Goal: Transaction & Acquisition: Purchase product/service

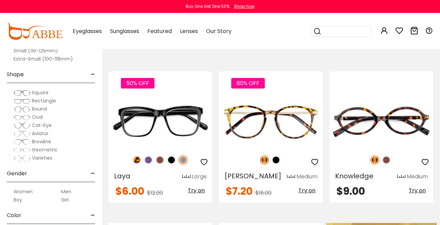
type input "**********"
click at [106, 174] on div "50% OFF Laya Large $6.00 Try on" at bounding box center [160, 136] width 110 height 131
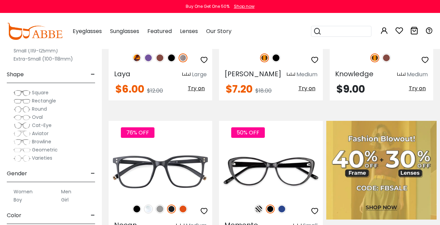
scroll to position [204, 0]
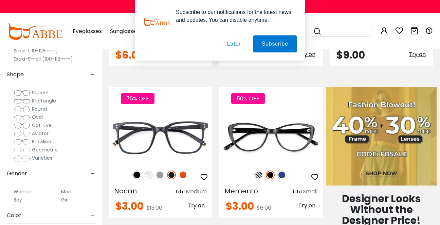
click at [0, 0] on button "Later" at bounding box center [0, 0] width 0 height 0
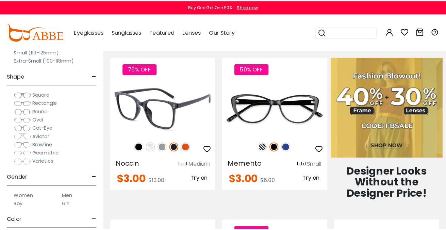
scroll to position [272, 0]
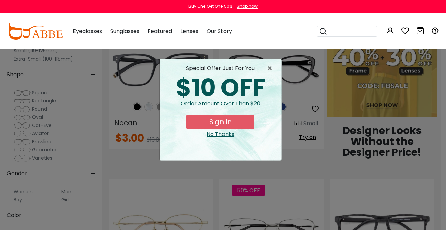
click at [221, 121] on button "Sign In" at bounding box center [220, 122] width 68 height 14
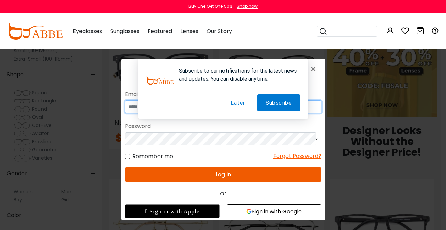
type input "**********"
click at [232, 106] on button "Later" at bounding box center [237, 102] width 31 height 17
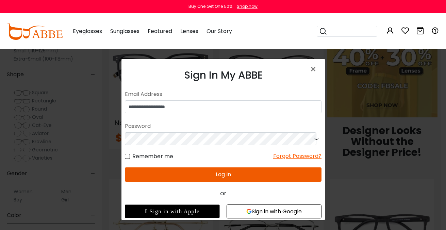
click at [206, 178] on button "Log In" at bounding box center [222, 174] width 196 height 14
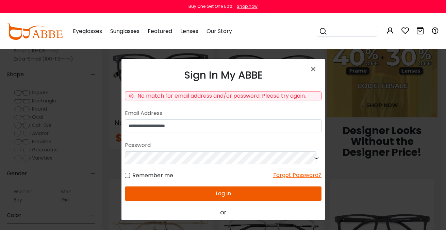
click at [207, 189] on button "Log In" at bounding box center [222, 193] width 196 height 14
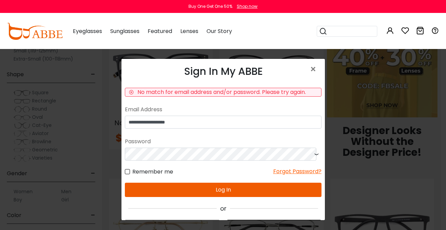
scroll to position [15, 0]
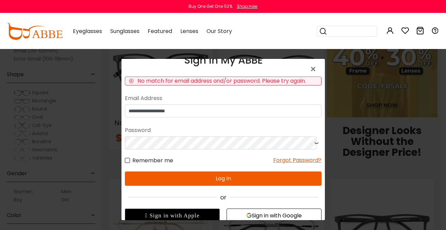
click at [257, 216] on button "Sign in with Google" at bounding box center [273, 215] width 95 height 14
click at [269, 217] on button "Sign in with Google" at bounding box center [273, 215] width 95 height 14
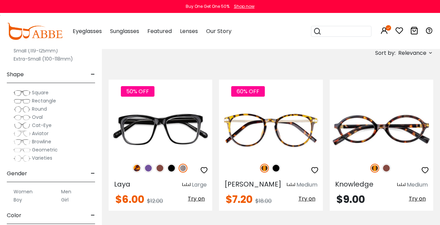
scroll to position [102, 0]
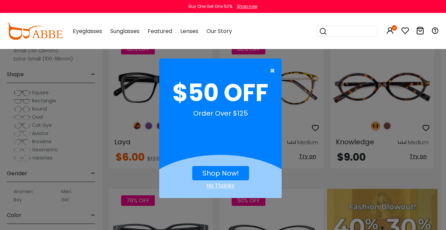
click at [275, 72] on span "×" at bounding box center [274, 71] width 8 height 14
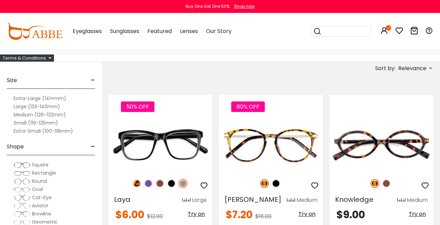
scroll to position [34, 0]
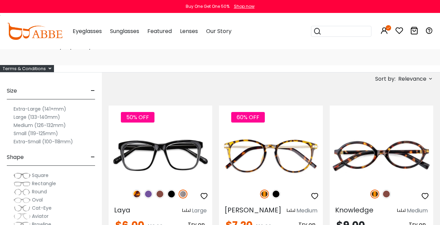
click at [29, 125] on label "Medium (126-132mm)" at bounding box center [40, 125] width 52 height 8
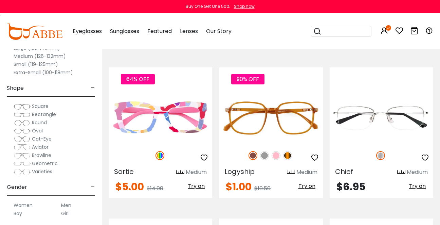
scroll to position [714, 0]
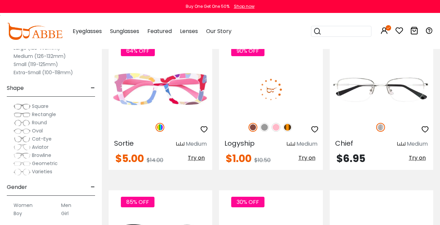
click at [277, 125] on img at bounding box center [276, 127] width 9 height 9
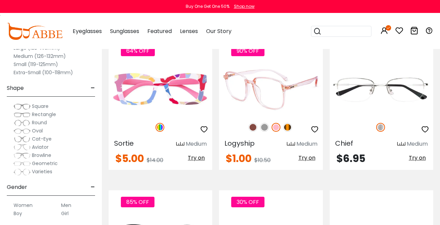
click at [289, 127] on img at bounding box center [287, 127] width 9 height 9
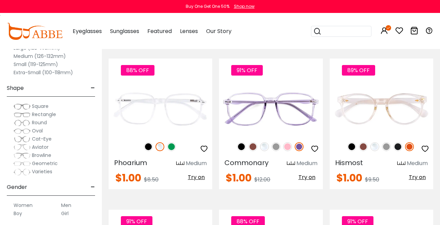
scroll to position [1156, 0]
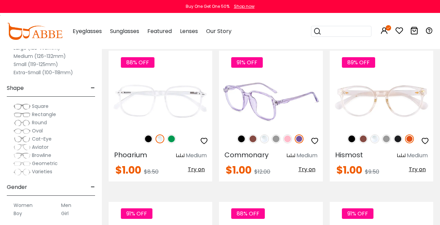
click at [289, 142] on img at bounding box center [287, 138] width 9 height 9
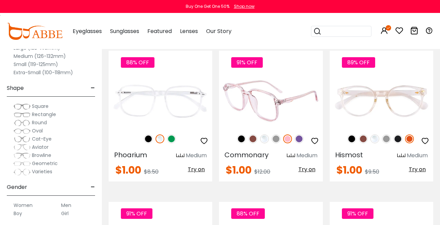
click at [243, 138] on img at bounding box center [241, 138] width 9 height 9
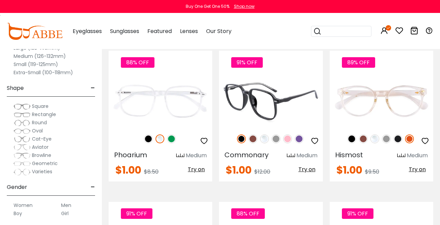
click at [251, 137] on img at bounding box center [253, 138] width 9 height 9
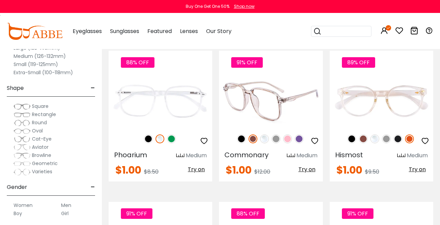
click at [263, 140] on img at bounding box center [264, 138] width 9 height 9
click at [251, 140] on img at bounding box center [253, 138] width 9 height 9
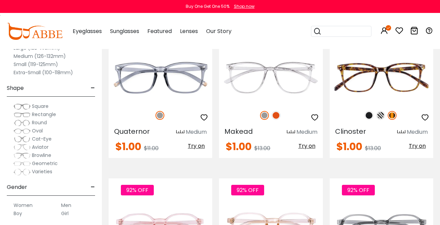
scroll to position [1767, 0]
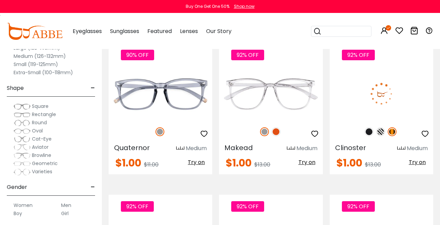
click at [371, 134] on img at bounding box center [369, 131] width 9 height 9
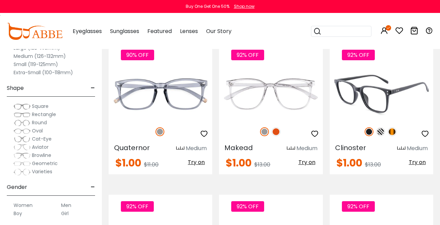
click at [383, 132] on img at bounding box center [381, 131] width 9 height 9
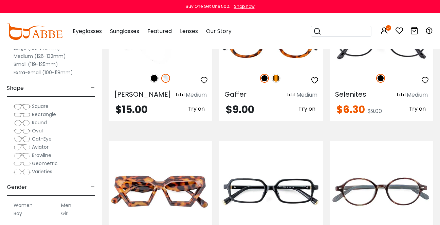
scroll to position [2685, 0]
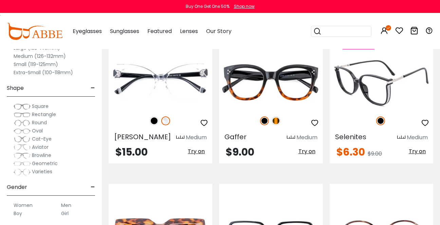
click at [410, 100] on img at bounding box center [382, 83] width 104 height 52
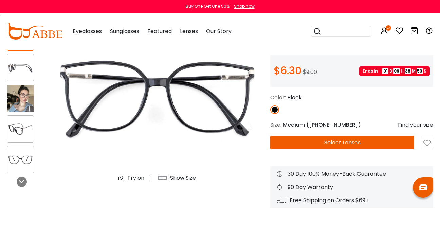
scroll to position [68, 0]
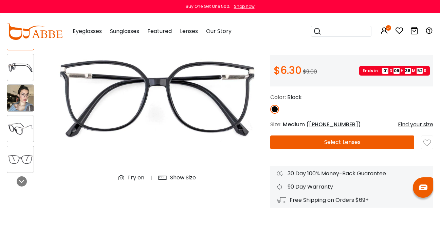
click at [14, 99] on img at bounding box center [20, 98] width 27 height 27
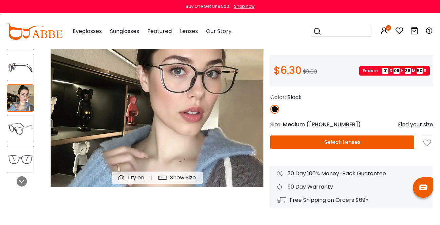
click at [19, 72] on img at bounding box center [20, 67] width 27 height 13
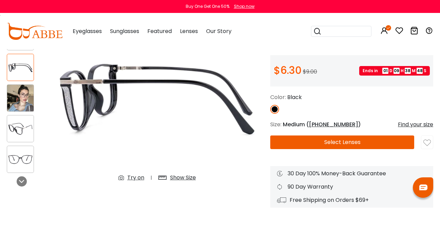
click at [24, 138] on div at bounding box center [20, 128] width 27 height 27
click at [22, 154] on img at bounding box center [20, 159] width 27 height 13
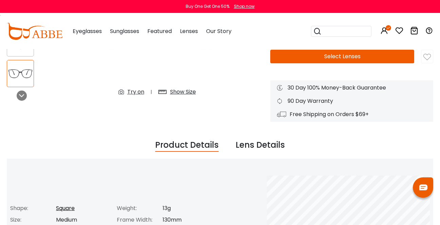
scroll to position [170, 0]
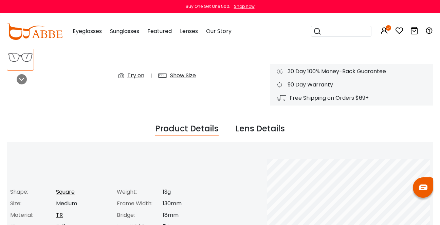
click at [141, 73] on div "Try on" at bounding box center [135, 75] width 17 height 8
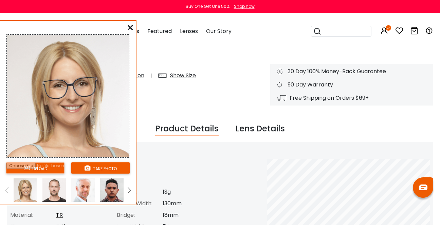
click at [48, 170] on input "file" at bounding box center [35, 167] width 58 height 11
click at [85, 171] on icon at bounding box center [88, 168] width 6 height 6
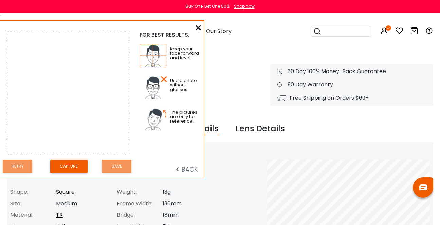
click at [189, 173] on span "BACK" at bounding box center [187, 169] width 22 height 8
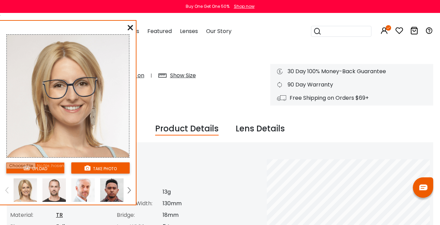
click at [132, 188] on link at bounding box center [129, 189] width 8 height 23
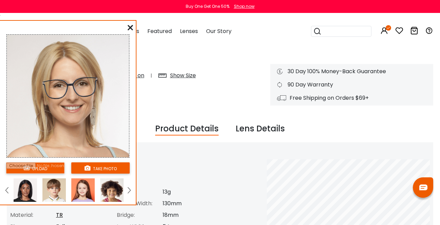
click at [132, 188] on link at bounding box center [129, 189] width 8 height 23
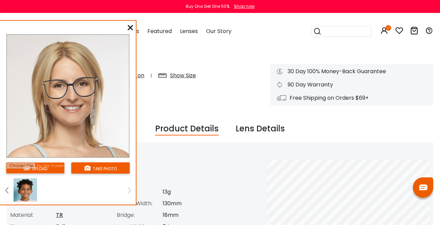
click at [7, 194] on link at bounding box center [7, 189] width 8 height 23
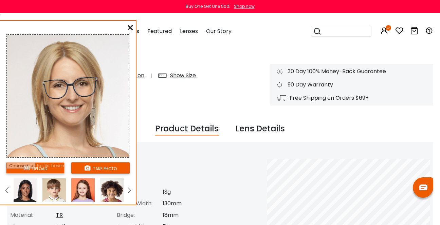
click at [7, 194] on link at bounding box center [7, 189] width 8 height 23
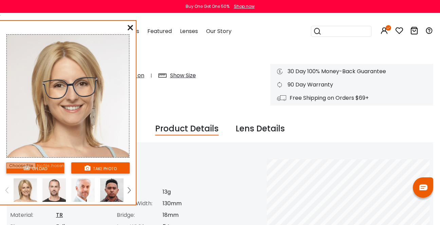
click at [7, 194] on link at bounding box center [7, 189] width 8 height 23
click at [26, 169] on input "file" at bounding box center [35, 167] width 58 height 11
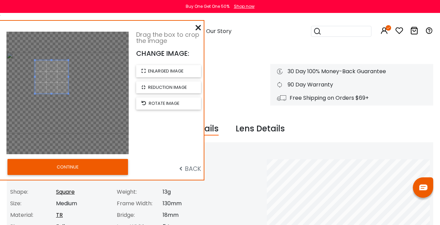
drag, startPoint x: 101, startPoint y: 125, endPoint x: 69, endPoint y: 88, distance: 49.2
click at [68, 88] on div at bounding box center [51, 76] width 33 height 33
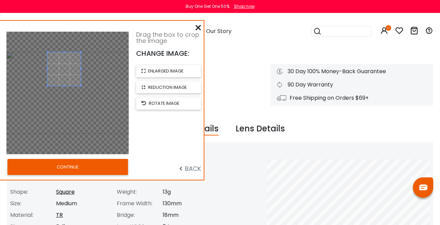
drag, startPoint x: 44, startPoint y: 76, endPoint x: 56, endPoint y: 68, distance: 15.0
click at [56, 68] on span at bounding box center [64, 68] width 33 height 33
drag, startPoint x: 79, startPoint y: 86, endPoint x: 86, endPoint y: 92, distance: 9.4
click at [87, 92] on span at bounding box center [88, 93] width 2 height 2
click at [104, 165] on button "CONTINUE" at bounding box center [67, 167] width 121 height 16
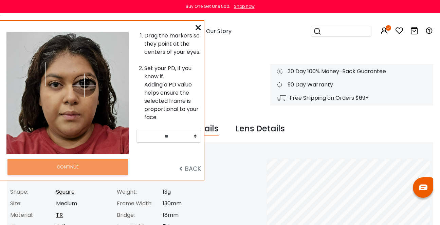
drag, startPoint x: 79, startPoint y: 71, endPoint x: 84, endPoint y: 85, distance: 14.6
click at [84, 85] on img at bounding box center [84, 85] width 24 height 24
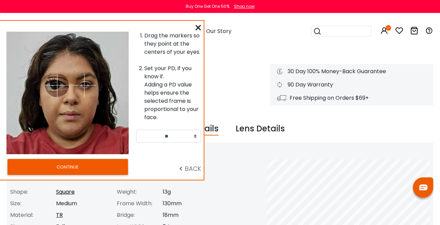
drag, startPoint x: 45, startPoint y: 72, endPoint x: 57, endPoint y: 85, distance: 17.6
click at [57, 85] on img at bounding box center [57, 85] width 24 height 24
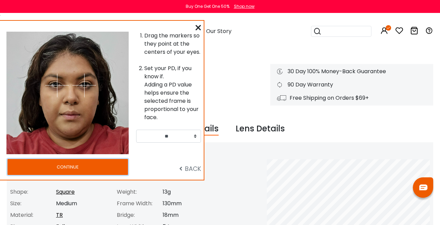
click at [74, 168] on button "CONTINUE" at bounding box center [67, 167] width 121 height 16
click at [0, 0] on div "Note: Virtual try on feature does not reflect frame's real size." at bounding box center [0, 0] width 0 height 0
click at [0, 0] on img at bounding box center [0, 0] width 0 height 0
click at [195, 136] on div "********* Home Accessories Selenites ***** Previous Next 30% OFF Try on" at bounding box center [220, 213] width 427 height 669
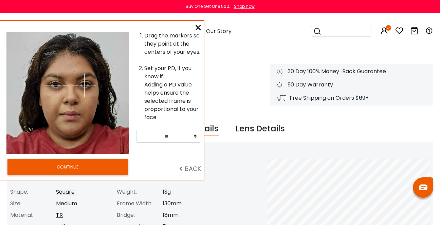
click at [196, 135] on div "********* Home Accessories Selenites ***** Previous Next 30% OFF Try on" at bounding box center [220, 213] width 427 height 669
click at [197, 133] on div "Product Details" at bounding box center [187, 128] width 64 height 13
click at [178, 137] on div "********* Home Accessories Selenites ***** Previous Next 30% OFF Try on" at bounding box center [220, 213] width 427 height 669
click at [164, 137] on div "********* Home Accessories Selenites ***** Previous Next 30% OFF Try on" at bounding box center [220, 213] width 427 height 669
click at [0, 0] on span "Virtual try on feature does not reflect frame's real size." at bounding box center [0, 0] width 0 height 0
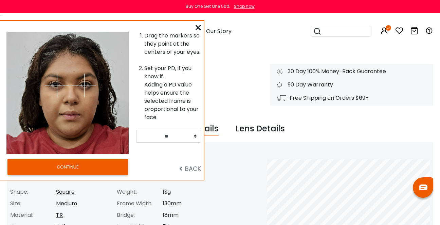
click at [0, 0] on div "Note: Virtual try on feature does not reflect frame's real size. Change your PD…" at bounding box center [0, 0] width 0 height 0
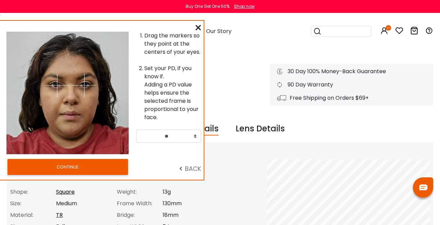
click at [0, 0] on div "Note: Virtual try on feature does not reflect frame's real size. Change your PD…" at bounding box center [0, 0] width 0 height 0
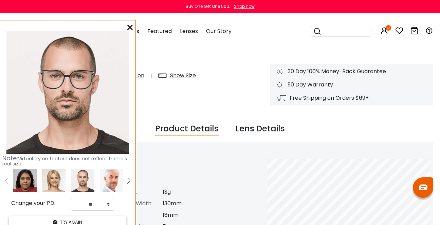
scroll to position [0, 0]
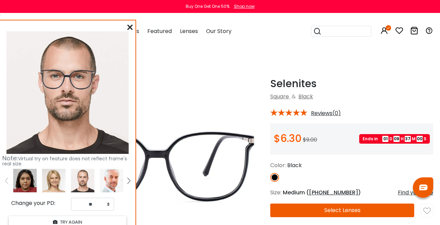
drag, startPoint x: 182, startPoint y: 141, endPoint x: 175, endPoint y: 139, distance: 7.7
click at [175, 139] on img at bounding box center [157, 165] width 213 height 177
click at [25, 186] on img at bounding box center [24, 180] width 23 height 23
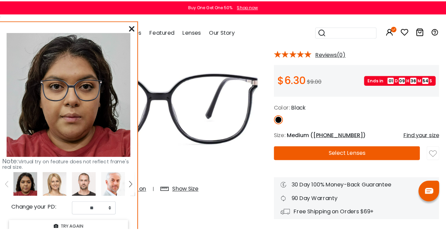
scroll to position [68, 0]
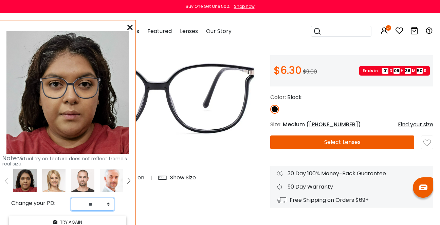
click at [108, 203] on select "** ** ** ** ** ** ** ** ** ** ** ** ** ** ** ** ** ** ** ** ** ** ** ** ** ** *…" at bounding box center [92, 203] width 43 height 13
click at [71, 197] on select "** ** ** ** ** ** ** ** ** ** ** ** ** ** ** ** ** ** ** ** ** ** ** ** ** ** *…" at bounding box center [92, 203] width 43 height 13
click at [108, 202] on select "** ** ** ** ** ** ** ** ** ** ** ** ** ** ** ** ** ** ** ** ** ** ** ** ** ** *…" at bounding box center [92, 203] width 43 height 13
click at [92, 205] on select "** ** ** ** ** ** ** ** ** ** ** ** ** ** ** ** ** ** ** ** ** ** ** ** ** ** *…" at bounding box center [92, 203] width 43 height 13
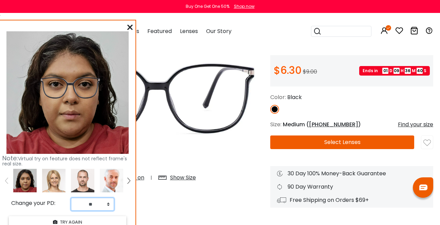
select select "**"
click at [71, 197] on select "** ** ** ** ** ** ** ** ** ** ** ** ** ** ** ** ** ** ** ** ** ** ** ** ** ** *…" at bounding box center [92, 203] width 43 height 13
click at [129, 26] on icon at bounding box center [129, 26] width 5 height 5
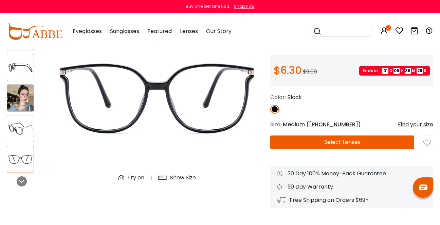
click at [415, 126] on div "Find your size" at bounding box center [415, 124] width 35 height 8
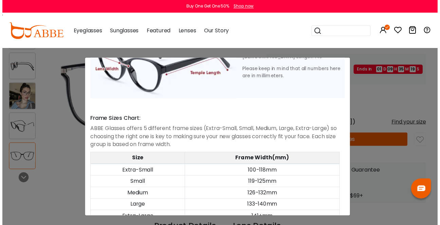
scroll to position [346, 0]
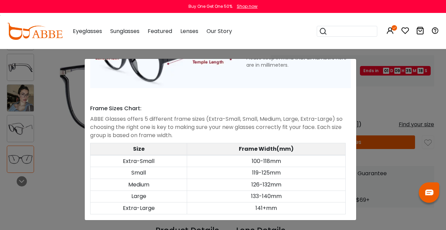
click at [398, 110] on div "Size Guide × A Skill For Finding Suitable Glasses Size: Use a Credit Card Place…" at bounding box center [223, 115] width 446 height 230
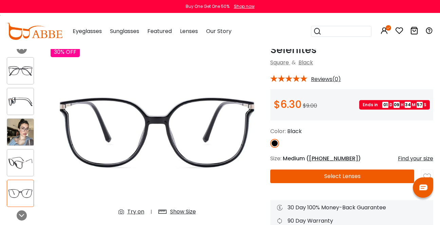
scroll to position [0, 0]
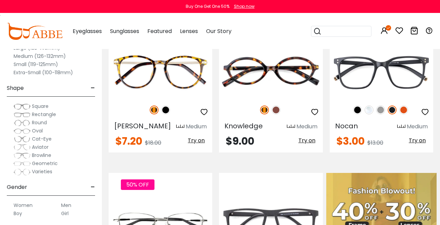
scroll to position [102, 0]
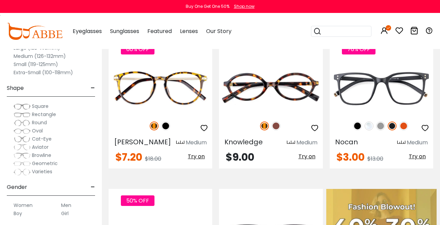
click at [19, 64] on label "Small (119-125mm)" at bounding box center [36, 64] width 45 height 8
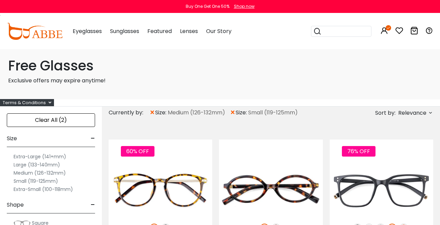
click at [154, 113] on span "×" at bounding box center [153, 112] width 6 height 12
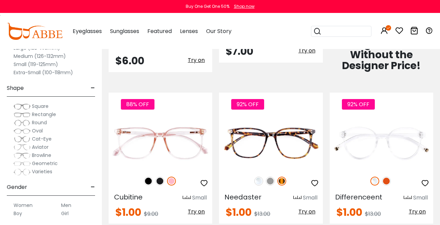
scroll to position [374, 0]
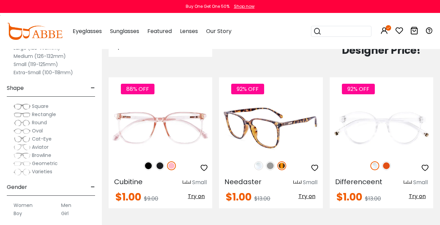
click at [271, 145] on img at bounding box center [271, 128] width 104 height 52
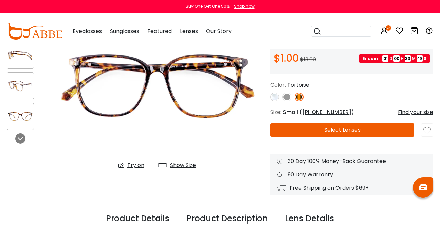
scroll to position [102, 0]
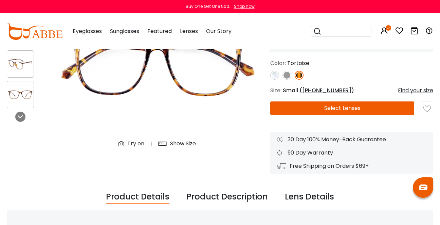
click at [131, 144] on div "Try on" at bounding box center [135, 143] width 17 height 8
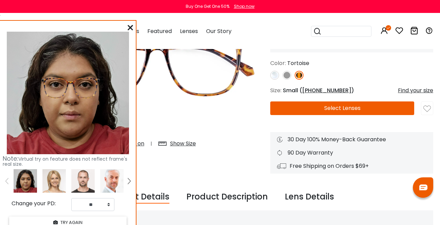
click at [28, 179] on div at bounding box center [184, 180] width 347 height 23
click at [131, 27] on icon at bounding box center [130, 27] width 5 height 5
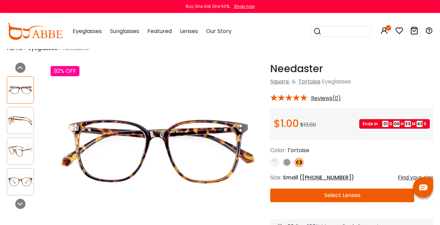
scroll to position [0, 0]
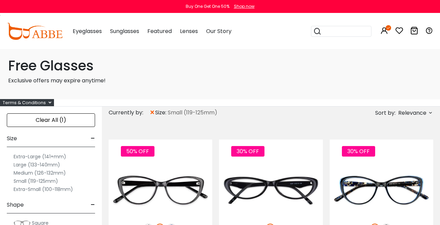
click at [154, 109] on span "×" at bounding box center [153, 112] width 6 height 12
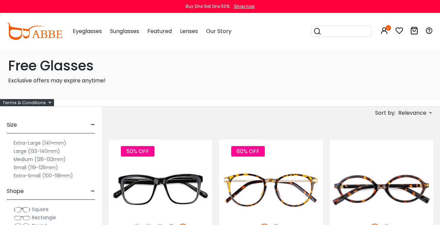
click at [27, 158] on label "Medium (126-132mm)" at bounding box center [40, 159] width 52 height 8
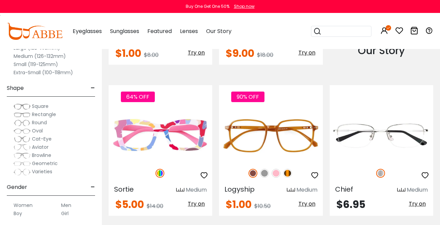
scroll to position [680, 0]
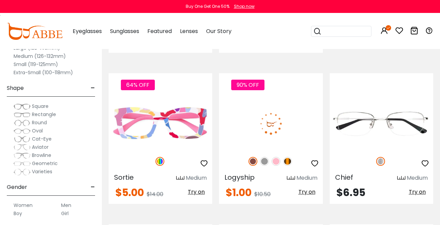
click at [286, 161] on img at bounding box center [287, 161] width 9 height 9
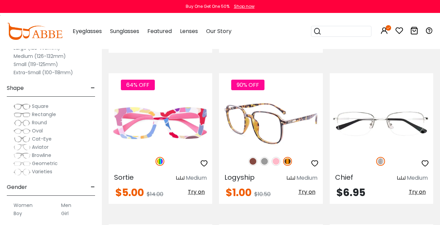
click at [253, 163] on img at bounding box center [253, 161] width 9 height 9
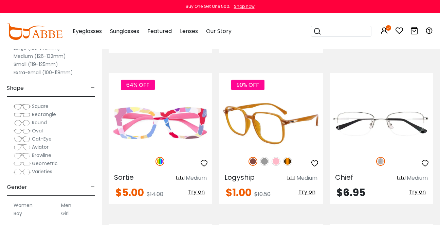
click at [278, 164] on img at bounding box center [276, 161] width 9 height 9
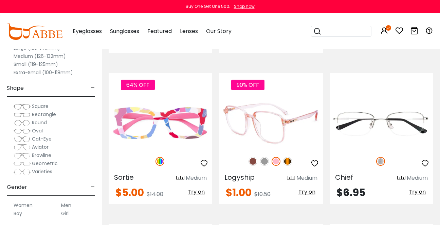
click at [266, 164] on img at bounding box center [264, 161] width 9 height 9
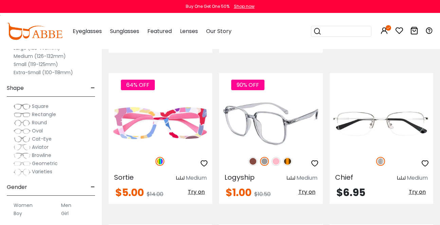
click at [288, 162] on img at bounding box center [287, 161] width 9 height 9
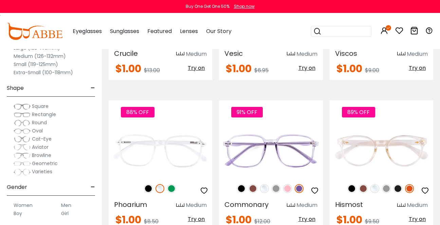
scroll to position [1122, 0]
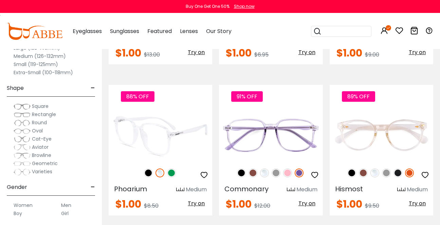
click at [148, 172] on img at bounding box center [148, 172] width 9 height 9
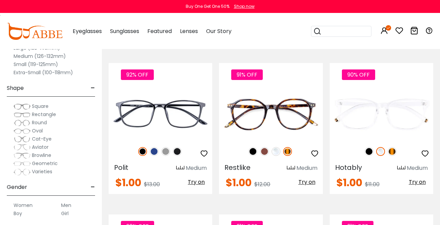
scroll to position [1461, 0]
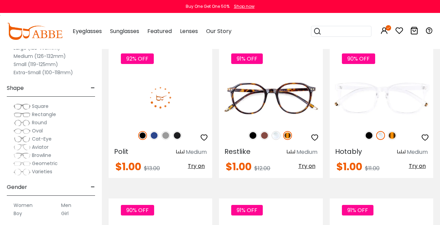
drag, startPoint x: 172, startPoint y: 136, endPoint x: 178, endPoint y: 135, distance: 5.9
click at [174, 135] on div "92% OFF" at bounding box center [161, 135] width 104 height 14
click at [178, 135] on img at bounding box center [177, 135] width 9 height 9
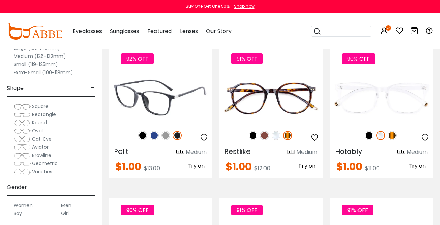
click at [169, 136] on img at bounding box center [165, 135] width 9 height 9
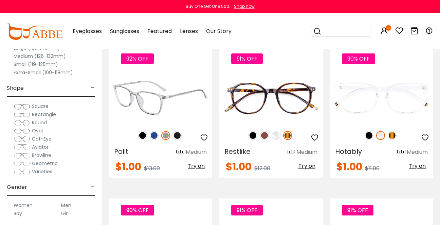
click at [152, 137] on img at bounding box center [154, 135] width 9 height 9
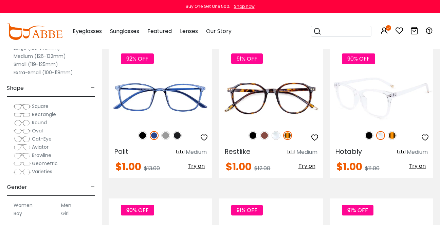
drag, startPoint x: 387, startPoint y: 135, endPoint x: 393, endPoint y: 137, distance: 6.2
click at [388, 135] on div "90% OFF" at bounding box center [382, 135] width 104 height 14
click at [393, 137] on img at bounding box center [392, 135] width 9 height 9
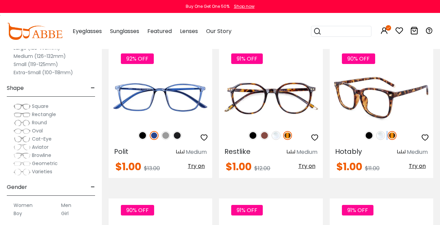
click at [417, 169] on span "Try on" at bounding box center [417, 166] width 17 height 8
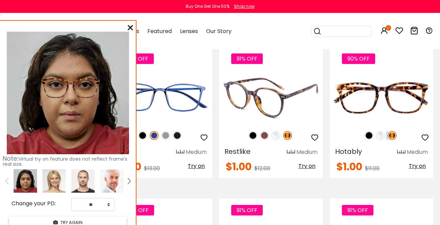
scroll to position [1495, 0]
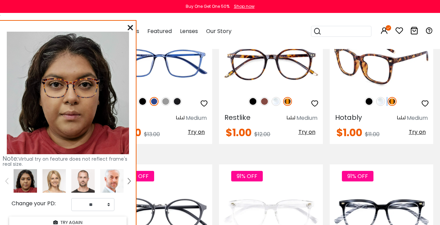
click at [378, 81] on img at bounding box center [382, 63] width 104 height 52
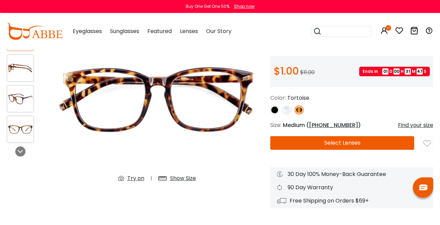
scroll to position [34, 0]
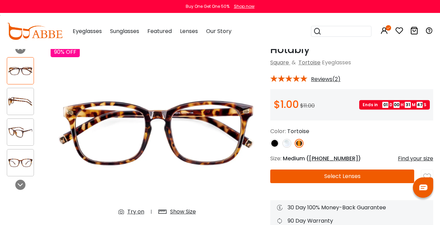
click at [11, 96] on img at bounding box center [20, 101] width 27 height 13
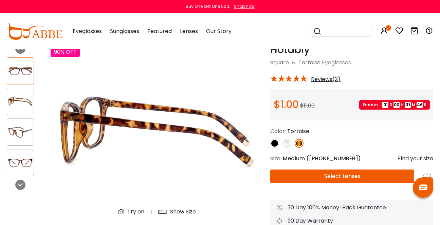
click at [21, 125] on img at bounding box center [20, 131] width 27 height 13
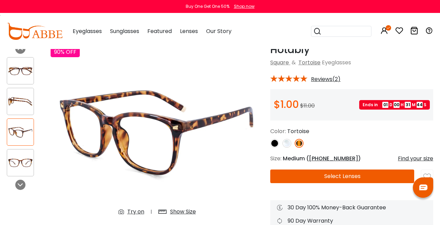
click at [27, 155] on div at bounding box center [20, 162] width 27 height 27
click at [29, 162] on img at bounding box center [20, 162] width 27 height 13
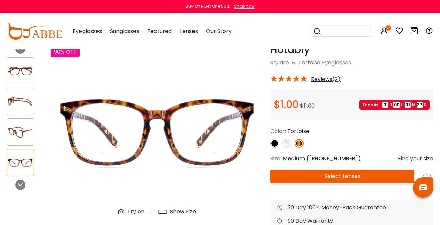
click at [333, 174] on button "Select Lenses" at bounding box center [343, 176] width 144 height 14
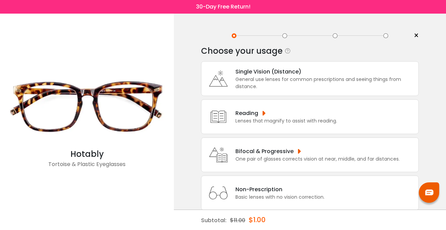
click at [297, 80] on div "General use lenses for common prescriptions and seeing things from distance." at bounding box center [324, 83] width 179 height 14
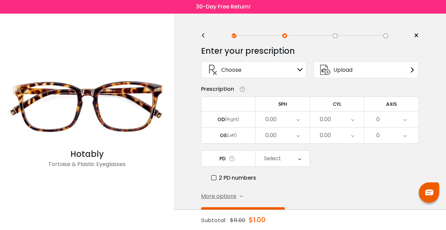
click at [291, 72] on div "Choose Sign In" at bounding box center [254, 70] width 98 height 16
click at [303, 67] on div "Choose Sign In" at bounding box center [253, 69] width 105 height 17
click at [295, 68] on div "Choose Sign In" at bounding box center [254, 70] width 98 height 16
click at [220, 68] on icon at bounding box center [213, 70] width 16 height 16
click at [356, 69] on div "Upload" at bounding box center [365, 69] width 105 height 17
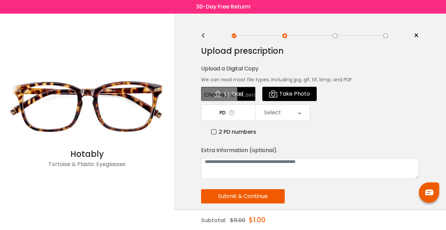
click at [200, 33] on div "< × Choose your usage Single Vision (Distance) This lens helps you see details …" at bounding box center [310, 139] width 272 height 251
click at [203, 40] on div "< × Choose your usage Single Vision (Distance) This lens helps you see details …" at bounding box center [310, 139] width 272 height 251
click at [202, 38] on div "<" at bounding box center [206, 35] width 10 height 5
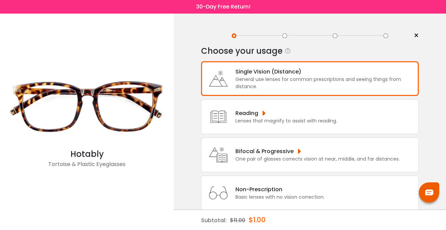
click at [302, 87] on div "General use lenses for common prescriptions and seeing things from distance." at bounding box center [324, 83] width 179 height 14
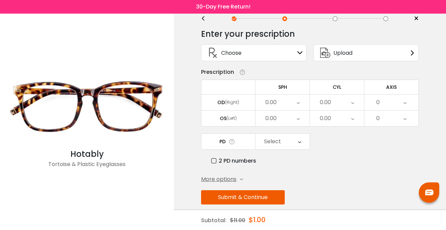
scroll to position [25, 0]
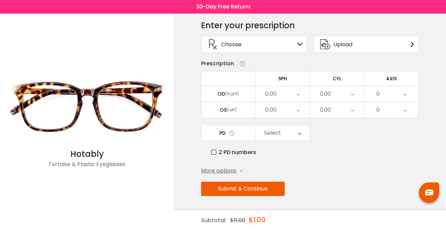
click at [229, 172] on span "More options" at bounding box center [218, 171] width 35 height 8
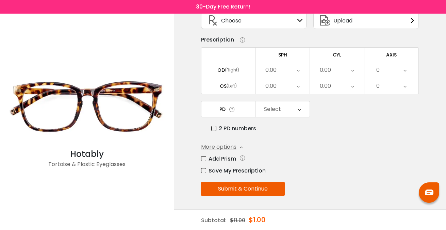
click at [220, 144] on span "More options" at bounding box center [218, 147] width 35 height 8
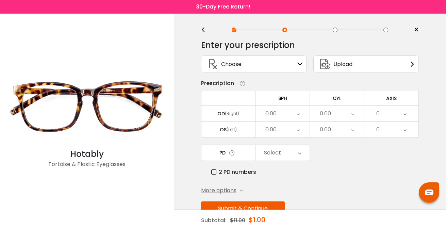
scroll to position [0, 0]
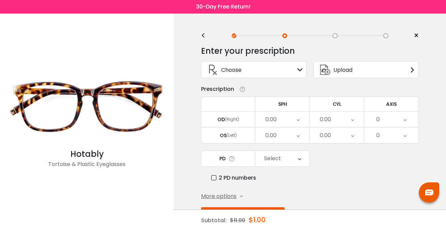
click at [292, 70] on div "Choose Sign In" at bounding box center [254, 70] width 98 height 16
click at [301, 71] on icon at bounding box center [299, 69] width 5 height 5
click at [232, 73] on span "Choose" at bounding box center [231, 70] width 20 height 8
click at [237, 73] on span "Choose" at bounding box center [231, 70] width 20 height 8
click at [412, 34] on link "×" at bounding box center [413, 36] width 10 height 10
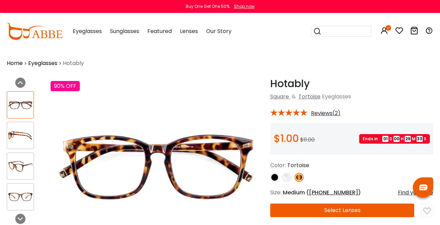
click at [380, 32] on div "Popular Searches round Sunglasses aviator clear tortoise cat Recommended Laya $…" at bounding box center [369, 31] width 129 height 35
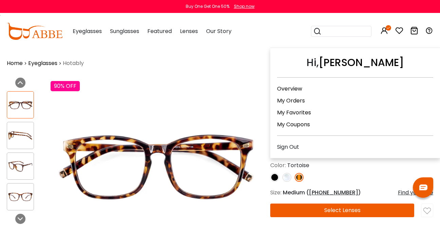
click at [386, 30] on icon at bounding box center [385, 31] width 8 height 8
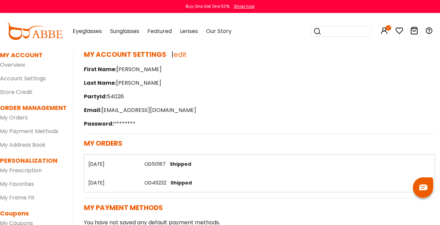
scroll to position [68, 0]
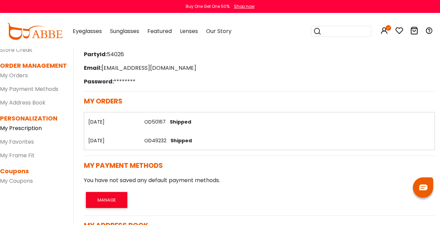
click at [24, 130] on link "My Prescription" at bounding box center [21, 128] width 42 height 8
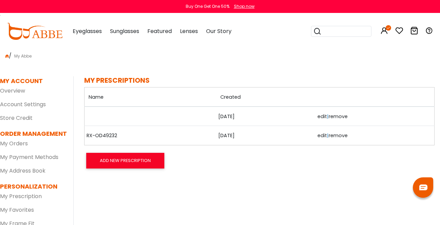
scroll to position [34, 0]
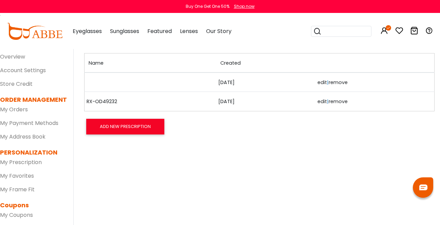
click at [318, 101] on link "edit" at bounding box center [323, 101] width 10 height 7
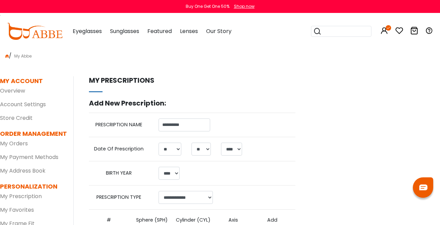
select select "**"
select select "****"
select select "******"
select select "*****"
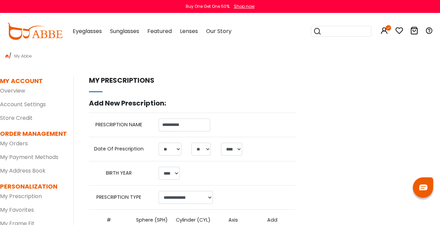
select select "*****"
select select "**"
select select "*****"
select select "***"
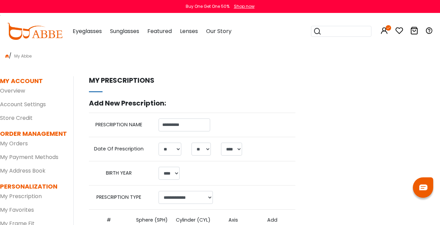
select select "**"
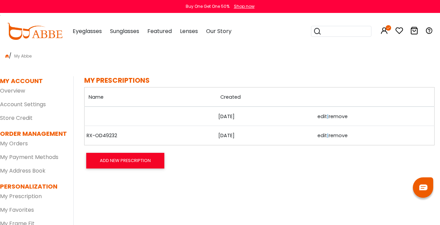
click at [90, 137] on link "RX-OD49232" at bounding box center [104, 135] width 34 height 7
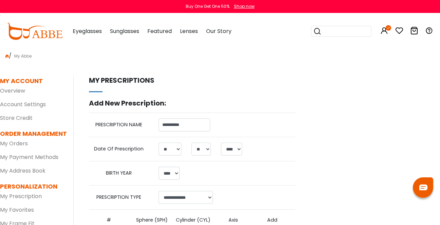
select select "**"
select select "****"
select select "******"
select select "*****"
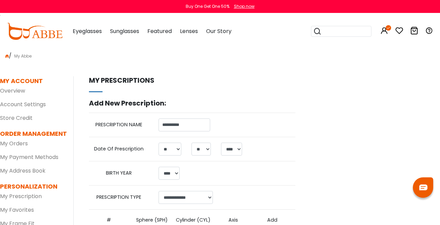
select select "*****"
select select "**"
select select "*****"
select select "***"
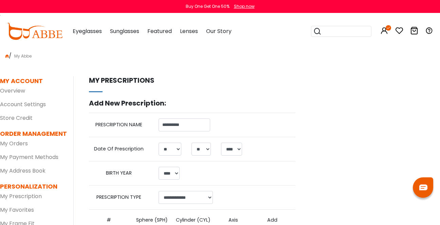
select select "**"
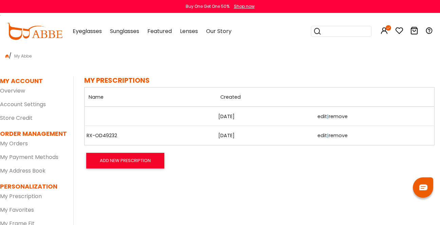
click at [244, 113] on td "[DATE]" at bounding box center [265, 115] width 99 height 19
click at [319, 118] on link "edit" at bounding box center [323, 116] width 10 height 7
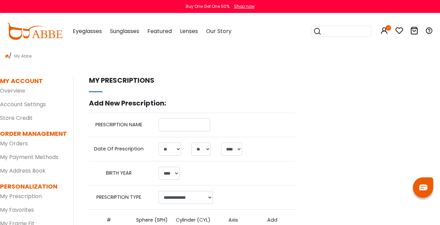
select select "**"
select select "****"
select select "******"
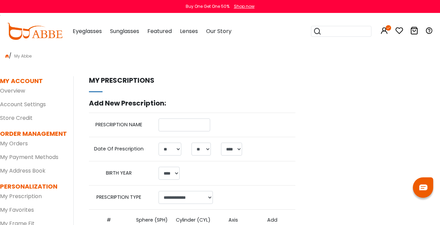
select select "*****"
select select "**"
select select "*****"
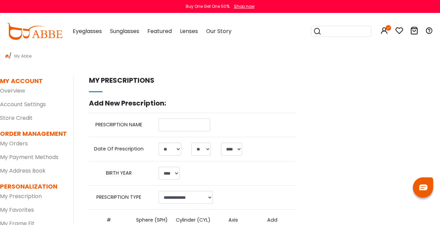
select select "***"
select select "**"
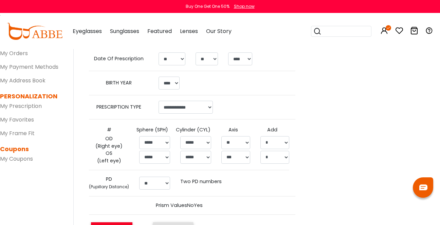
scroll to position [102, 0]
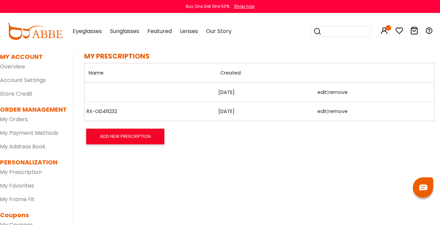
scroll to position [34, 0]
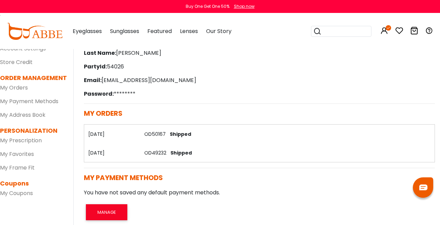
scroll to position [68, 0]
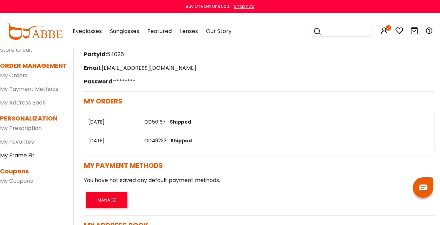
click at [18, 155] on link "My Frame Fit" at bounding box center [17, 155] width 35 height 8
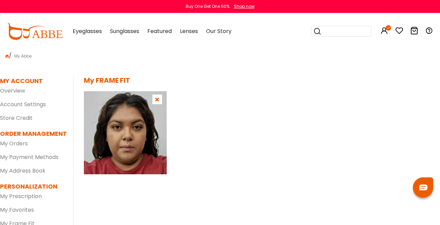
click at [109, 141] on img at bounding box center [125, 132] width 83 height 83
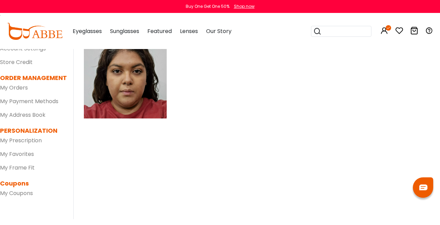
scroll to position [68, 0]
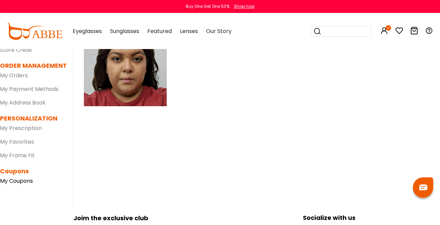
click at [20, 184] on link "My Coupons" at bounding box center [16, 181] width 33 height 8
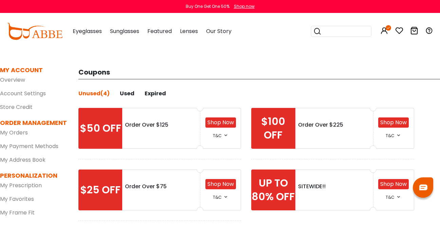
click at [282, 39] on div "Eyeglasses Women's Eyeglasses Men's Eyeglasses Kids' Eyeglasses All Eyeglasses …" at bounding box center [250, 31] width 368 height 35
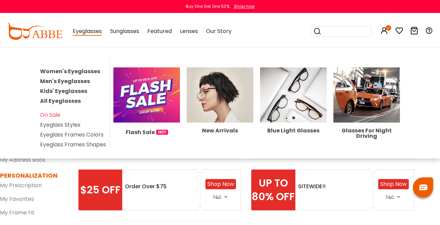
click at [65, 70] on link "Women's Eyeglasses" at bounding box center [70, 71] width 60 height 8
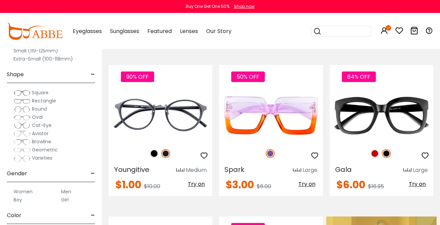
scroll to position [102, 0]
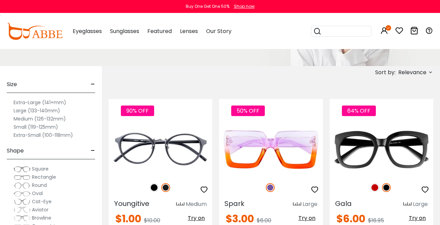
click at [23, 120] on label "Medium (126-132mm)" at bounding box center [40, 119] width 52 height 8
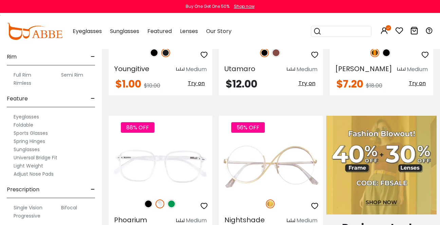
scroll to position [238, 0]
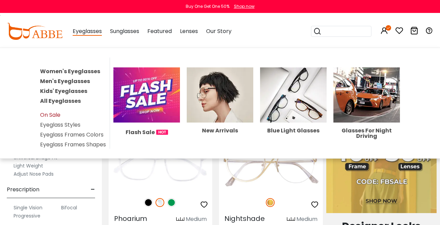
click at [54, 115] on link "On Sale" at bounding box center [50, 115] width 20 height 8
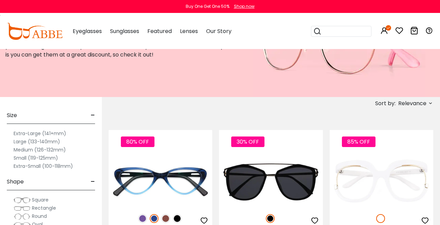
scroll to position [68, 0]
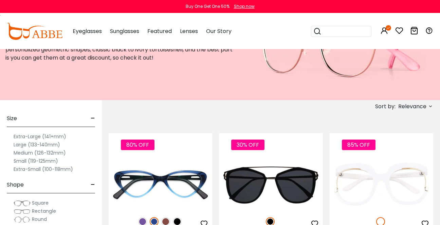
click at [38, 153] on label "Medium (126-132mm)" at bounding box center [40, 153] width 52 height 8
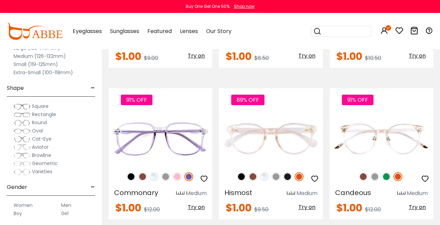
scroll to position [2583, 0]
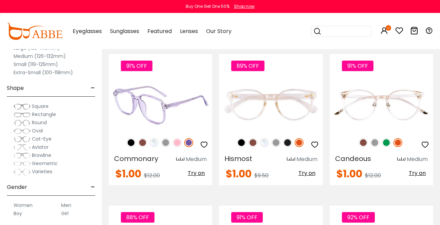
click at [184, 135] on div "91% OFF" at bounding box center [161, 142] width 104 height 14
click at [177, 138] on img at bounding box center [177, 142] width 9 height 9
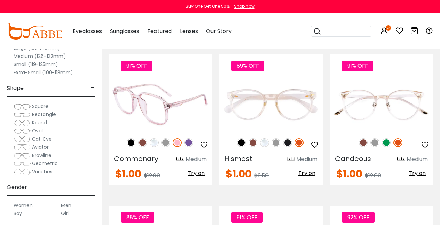
click at [162, 138] on img at bounding box center [165, 142] width 9 height 9
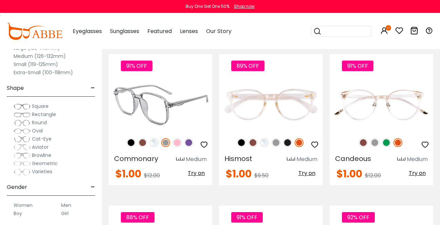
click at [131, 138] on img at bounding box center [131, 142] width 9 height 9
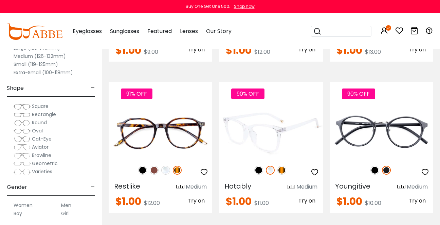
scroll to position [2889, 0]
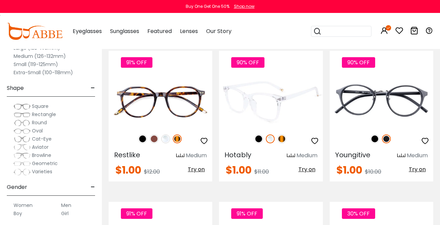
click at [281, 134] on img at bounding box center [282, 138] width 9 height 9
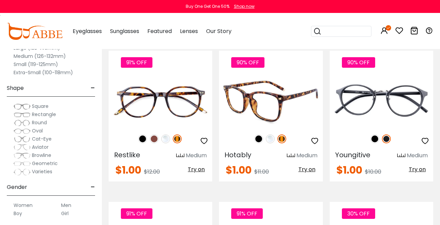
click at [309, 165] on span "Try on" at bounding box center [307, 169] width 17 height 8
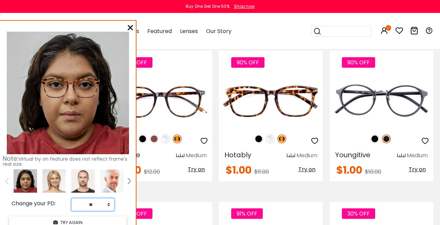
click at [93, 203] on select "** ** ** ** ** ** ** ** ** ** ** ** ** ** ** ** ** ** ** ** ** ** ** ** ** ** *…" at bounding box center [92, 204] width 43 height 13
select select "**"
click at [71, 198] on select "** ** ** ** ** ** ** ** ** ** ** ** ** ** ** ** ** ** ** ** ** ** ** ** ** ** *…" at bounding box center [92, 204] width 43 height 13
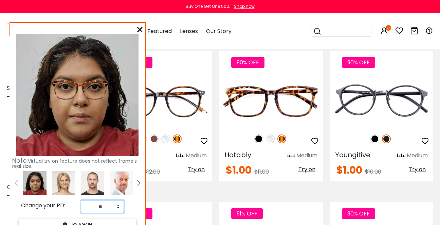
drag, startPoint x: 76, startPoint y: 112, endPoint x: 87, endPoint y: 114, distance: 11.5
click at [87, 114] on img at bounding box center [77, 95] width 122 height 122
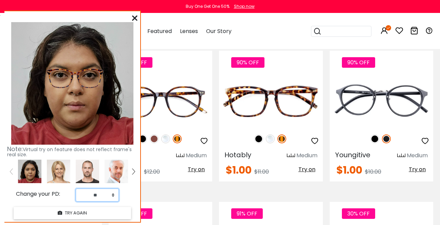
drag, startPoint x: 88, startPoint y: 114, endPoint x: 81, endPoint y: 102, distance: 13.7
click at [81, 102] on img at bounding box center [72, 83] width 122 height 122
click at [133, 16] on icon at bounding box center [134, 17] width 5 height 5
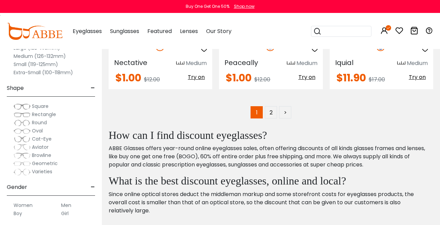
scroll to position [3093, 0]
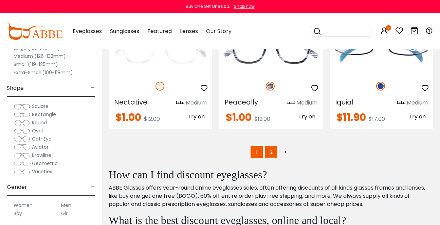
click at [271, 145] on link "2" at bounding box center [271, 151] width 12 height 12
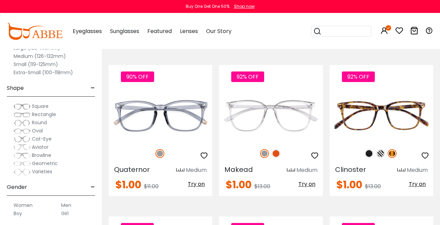
scroll to position [170, 0]
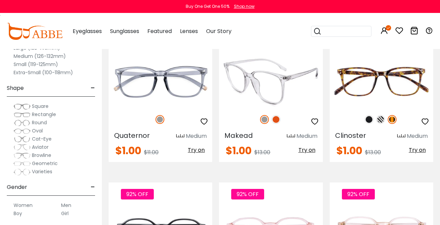
click at [276, 121] on img at bounding box center [276, 119] width 9 height 9
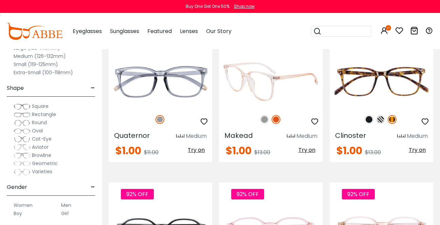
click at [308, 147] on span "Try on" at bounding box center [307, 150] width 17 height 8
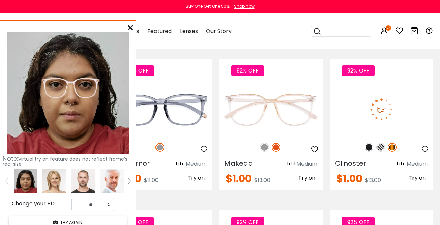
scroll to position [136, 0]
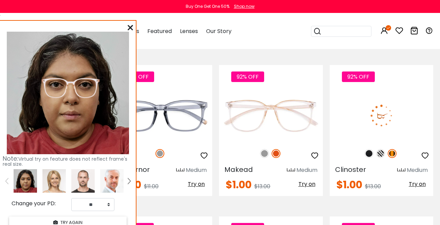
click at [388, 141] on img at bounding box center [382, 115] width 104 height 52
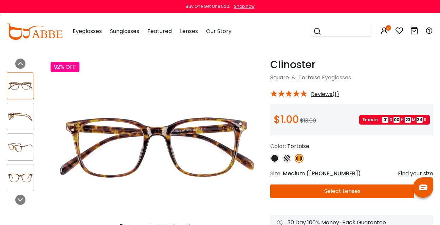
scroll to position [34, 0]
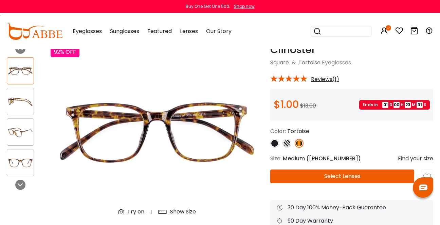
click at [287, 145] on img at bounding box center [287, 143] width 9 height 9
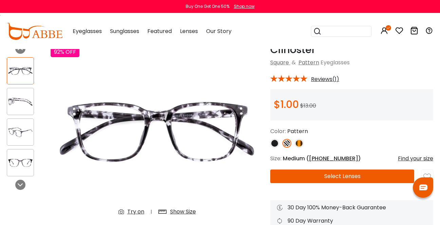
click at [133, 212] on div "Try on" at bounding box center [135, 211] width 17 height 8
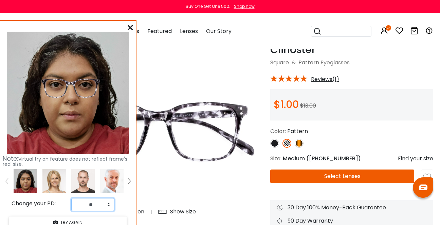
click at [97, 205] on select "** ** ** ** ** ** ** ** ** ** ** ** ** ** ** ** ** ** ** ** ** ** ** ** ** ** *…" at bounding box center [92, 204] width 43 height 13
select select "**"
click at [71, 198] on select "** ** ** ** ** ** ** ** ** ** ** ** ** ** ** ** ** ** ** ** ** ** ** ** ** ** *…" at bounding box center [92, 204] width 43 height 13
click at [254, 77] on img at bounding box center [157, 132] width 213 height 177
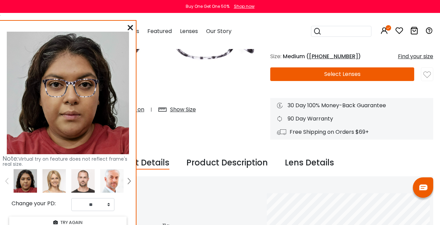
click at [227, 139] on div "Previous Next 92% OFF Try on Try on" at bounding box center [135, 41] width 257 height 198
click at [131, 30] on icon at bounding box center [130, 27] width 5 height 5
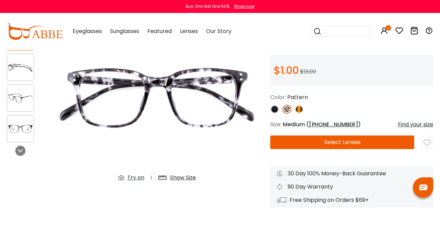
scroll to position [34, 0]
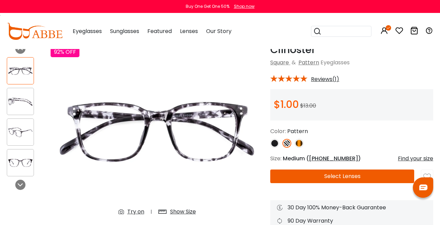
click at [301, 143] on img at bounding box center [299, 143] width 9 height 9
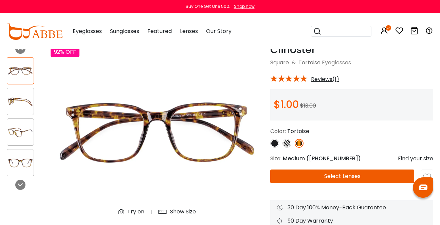
click at [288, 144] on img at bounding box center [287, 143] width 9 height 9
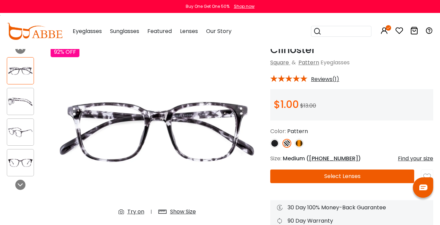
click at [280, 145] on div at bounding box center [352, 143] width 163 height 9
click at [278, 145] on img at bounding box center [275, 143] width 9 height 9
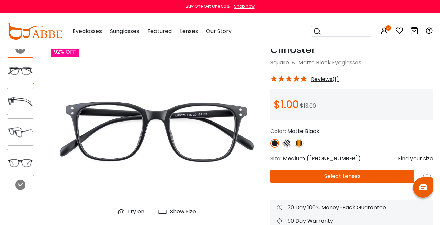
click at [280, 145] on div at bounding box center [352, 143] width 163 height 9
click at [283, 144] on div at bounding box center [352, 143] width 163 height 9
click at [284, 144] on img at bounding box center [287, 143] width 9 height 9
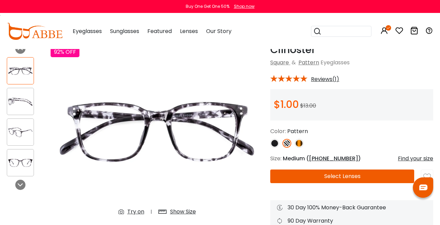
click at [285, 143] on img at bounding box center [287, 143] width 9 height 9
click at [314, 175] on button "Select Lenses" at bounding box center [343, 176] width 144 height 14
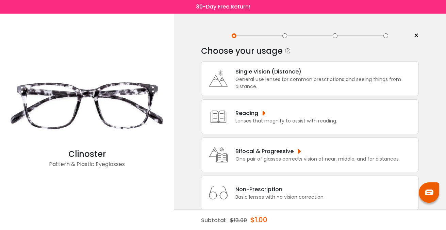
click at [286, 81] on div "General use lenses for common prescriptions and seeing things from distance." at bounding box center [324, 83] width 179 height 14
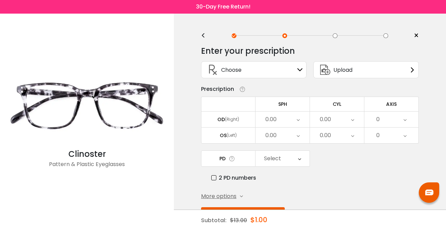
click at [300, 70] on icon at bounding box center [299, 69] width 5 height 5
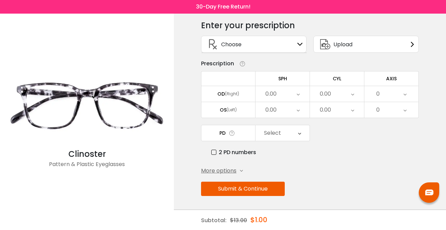
click at [234, 52] on div "Choose" at bounding box center [223, 44] width 37 height 16
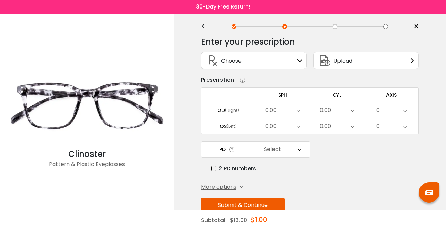
scroll to position [0, 0]
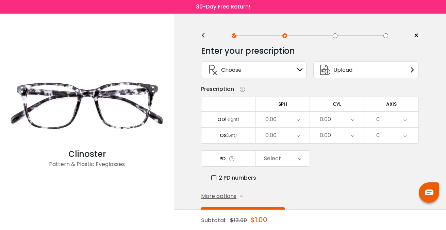
click at [333, 36] on div at bounding box center [334, 35] width 5 height 5
click at [334, 84] on div "Upload" at bounding box center [366, 71] width 112 height 27
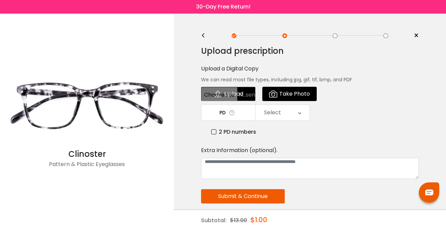
click at [200, 38] on div "< × Choose your usage Single Vision (Distance) This lens helps you see details …" at bounding box center [310, 139] width 272 height 251
click at [202, 35] on div "<" at bounding box center [206, 35] width 10 height 5
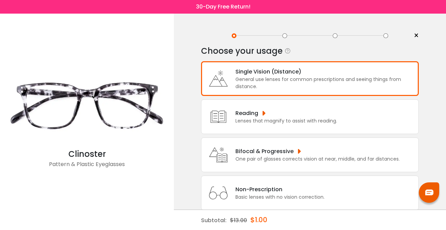
click at [227, 84] on icon at bounding box center [218, 78] width 27 height 27
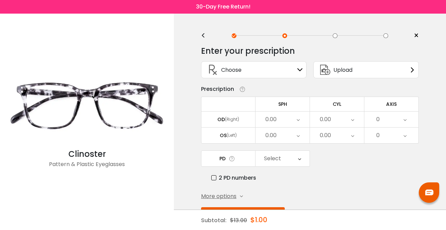
click at [236, 74] on span "Choose" at bounding box center [231, 70] width 20 height 8
click at [210, 77] on icon at bounding box center [213, 70] width 16 height 16
click at [222, 69] on span "Choose" at bounding box center [231, 70] width 20 height 8
click at [283, 86] on div "Prescription" at bounding box center [310, 89] width 218 height 8
click at [268, 86] on div "Prescription" at bounding box center [310, 89] width 218 height 8
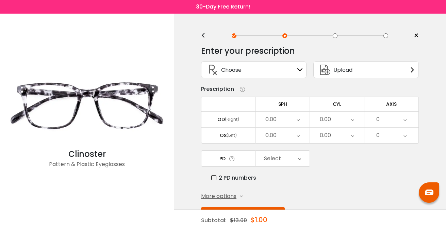
click at [255, 86] on div "Prescription" at bounding box center [310, 89] width 218 height 8
click at [254, 86] on div "Prescription" at bounding box center [310, 89] width 218 height 8
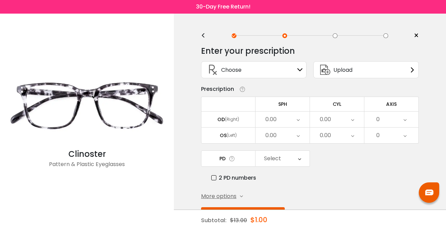
click at [254, 86] on div "Prescription" at bounding box center [310, 89] width 218 height 8
click at [300, 72] on icon at bounding box center [299, 69] width 5 height 5
click at [301, 68] on icon at bounding box center [299, 69] width 5 height 5
click at [299, 67] on div "Choose Sign In" at bounding box center [254, 70] width 98 height 16
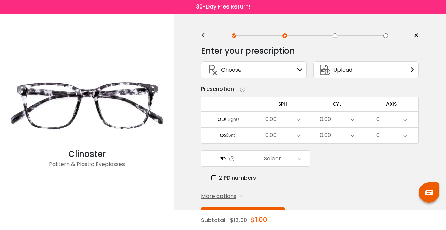
click at [299, 67] on div "Choose Sign In" at bounding box center [254, 70] width 98 height 16
click at [297, 67] on div "Choose Sign In" at bounding box center [254, 70] width 98 height 16
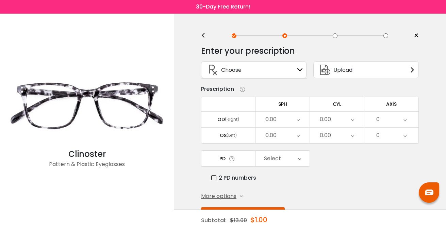
click at [288, 79] on div "Choose Sign In" at bounding box center [253, 71] width 112 height 27
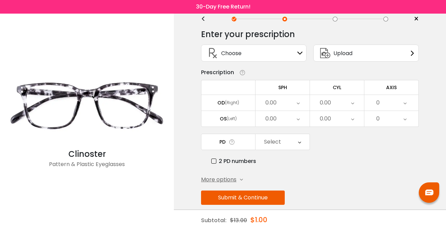
scroll to position [25, 0]
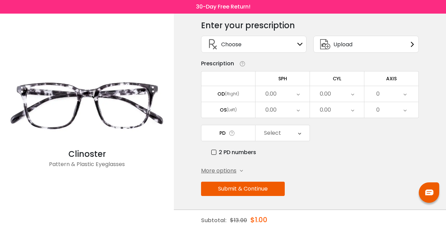
click at [300, 44] on icon at bounding box center [299, 43] width 5 height 5
click at [245, 189] on button "Submit & Continue" at bounding box center [243, 188] width 84 height 14
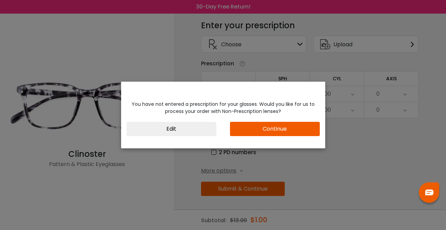
click at [260, 130] on button "Continue" at bounding box center [275, 129] width 90 height 14
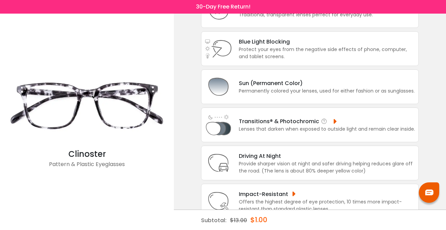
scroll to position [84, 0]
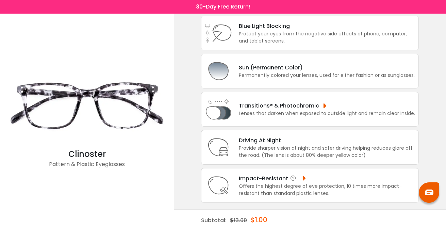
click at [302, 179] on div "Impact-Resistant" at bounding box center [327, 178] width 176 height 8
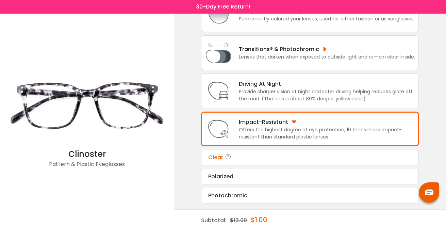
scroll to position [141, 0]
click at [330, 157] on div "Clear" at bounding box center [309, 157] width 203 height 8
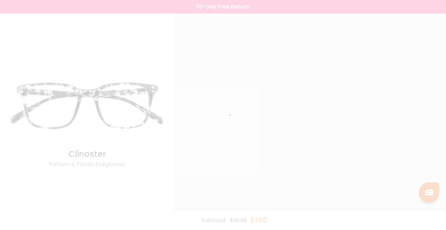
scroll to position [0, 0]
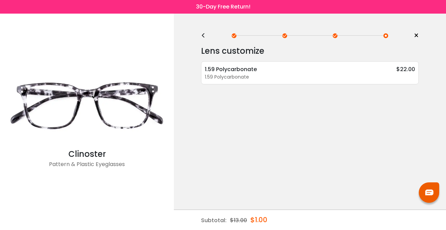
click at [202, 33] on div "<" at bounding box center [206, 35] width 10 height 5
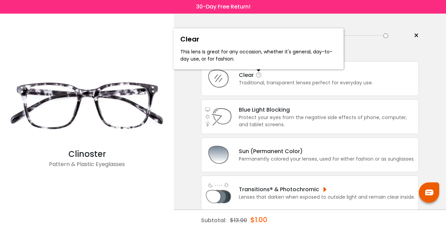
click at [258, 76] on icon at bounding box center [258, 75] width 7 height 7
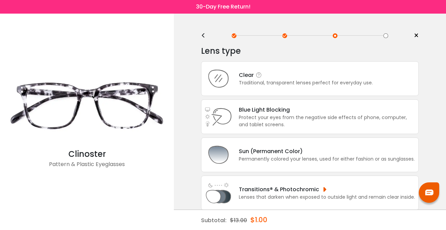
click at [283, 85] on div "Traditional, transparent lenses perfect for everyday use." at bounding box center [306, 82] width 134 height 7
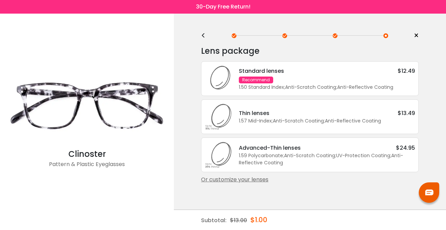
click at [204, 35] on div "<" at bounding box center [206, 35] width 10 height 5
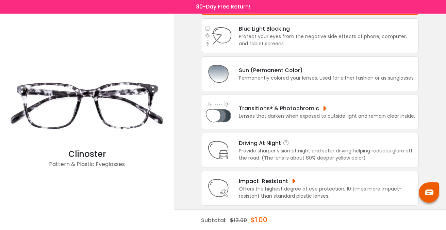
scroll to position [84, 0]
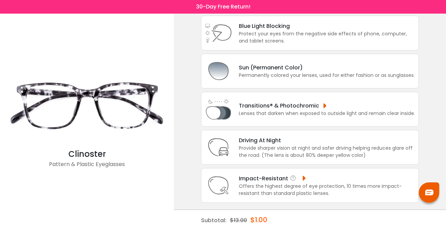
click at [290, 187] on div "Offers the highest degree of eye protection, 10 times more impact-resistant tha…" at bounding box center [327, 190] width 176 height 14
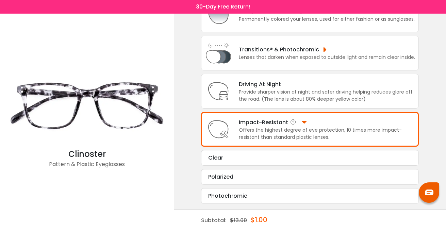
scroll to position [141, 0]
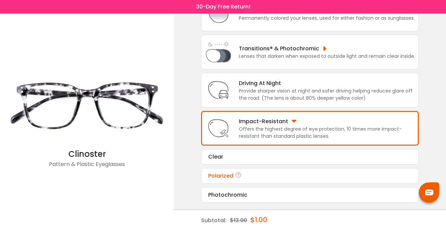
click at [218, 174] on div "Polarized" at bounding box center [309, 176] width 203 height 8
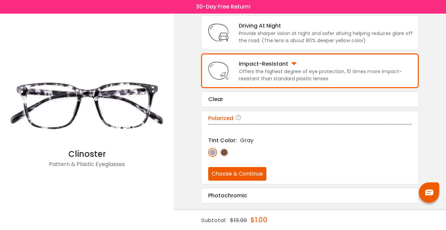
scroll to position [199, 0]
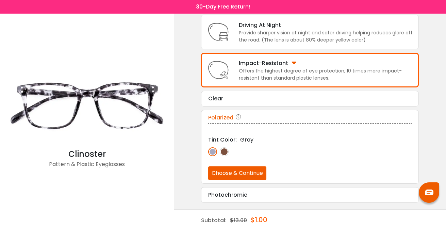
click at [224, 151] on img at bounding box center [224, 151] width 9 height 9
click at [213, 101] on div "Clear" at bounding box center [309, 98] width 203 height 8
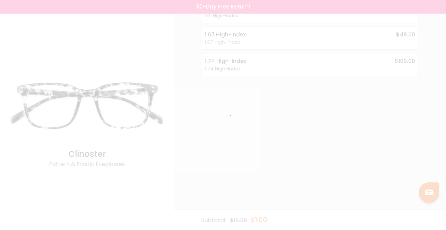
scroll to position [0, 0]
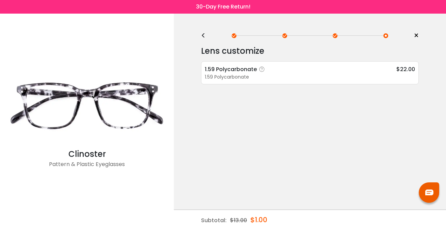
click at [239, 77] on div "1.59 Polycarbonate" at bounding box center [310, 76] width 210 height 7
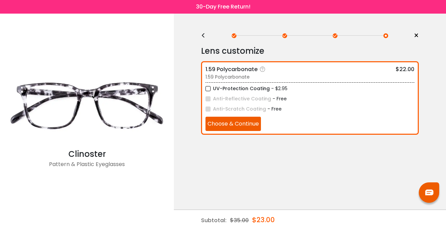
click at [222, 97] on label "Anti-Reflective Coating" at bounding box center [238, 98] width 66 height 8
click at [243, 124] on button "Choose & Continue" at bounding box center [232, 124] width 55 height 14
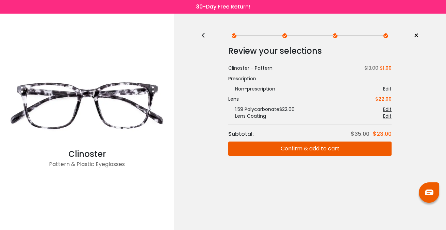
click at [201, 35] on div "<" at bounding box center [206, 35] width 10 height 5
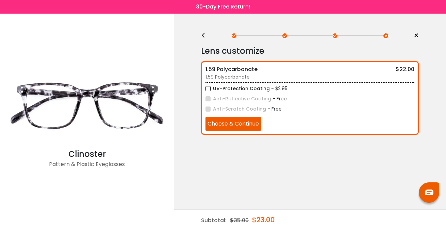
click at [204, 36] on div "<" at bounding box center [206, 35] width 10 height 5
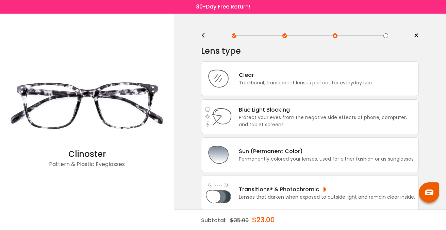
click at [204, 36] on div "<" at bounding box center [206, 35] width 10 height 5
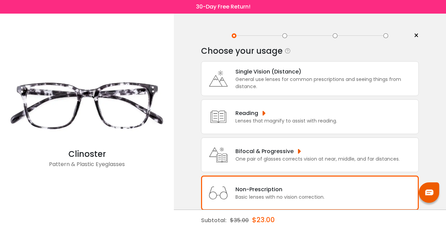
click at [204, 36] on div "< ×" at bounding box center [310, 36] width 218 height 10
